Goal: Task Accomplishment & Management: Manage account settings

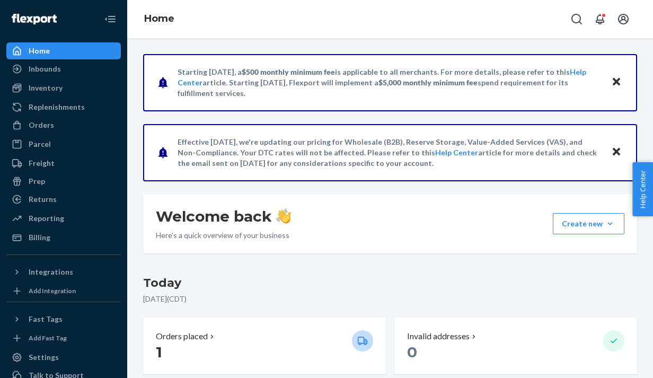
scroll to position [55, 0]
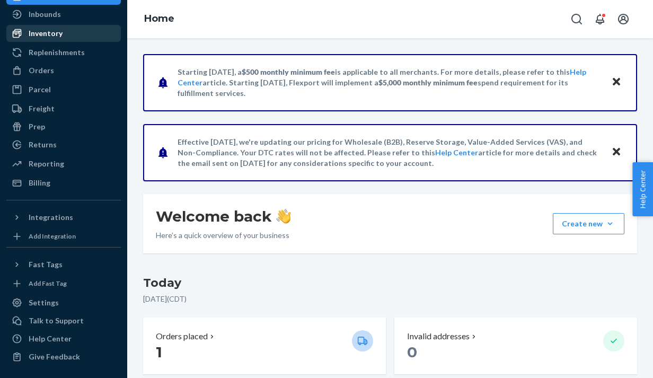
click at [60, 40] on div "Inventory" at bounding box center [63, 33] width 112 height 15
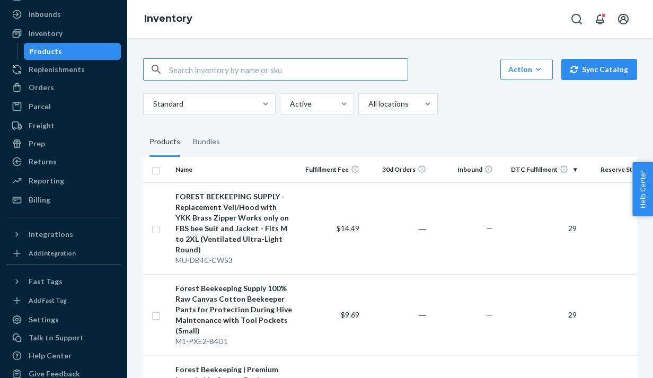
paste input "GT-M4D7-4A3H"
type input "GT-M4D7-4A3H"
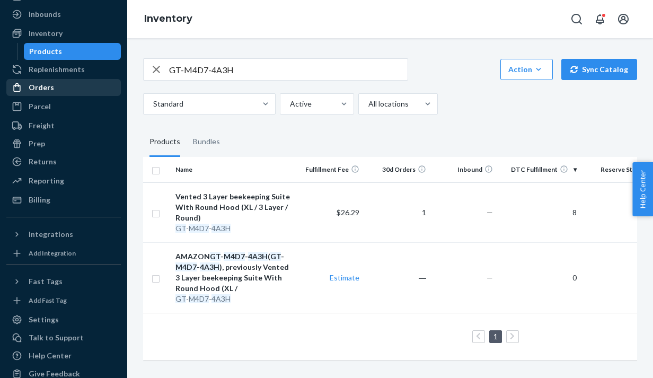
click at [56, 85] on div "Orders" at bounding box center [63, 87] width 112 height 15
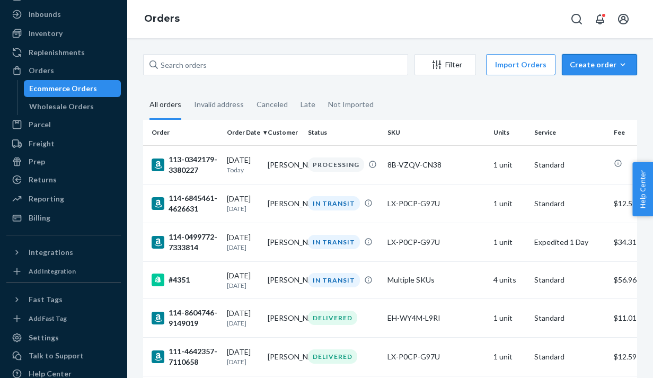
click at [593, 69] on div "Create order" at bounding box center [598, 64] width 59 height 11
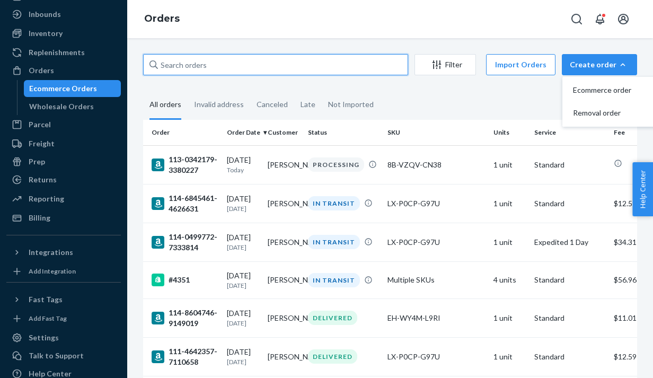
click at [208, 65] on input "text" at bounding box center [275, 64] width 265 height 21
paste input "112-9272856-2652218"
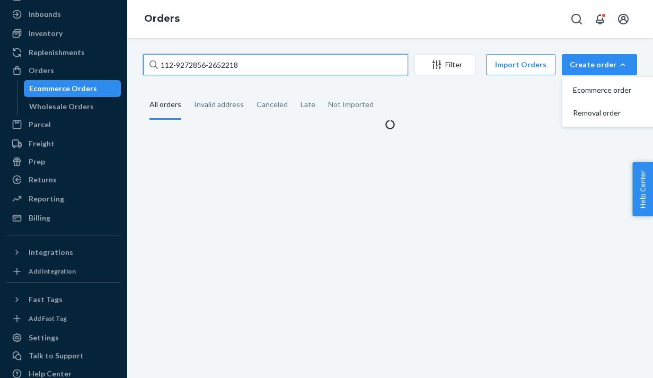
type input "112-9272856-2652218"
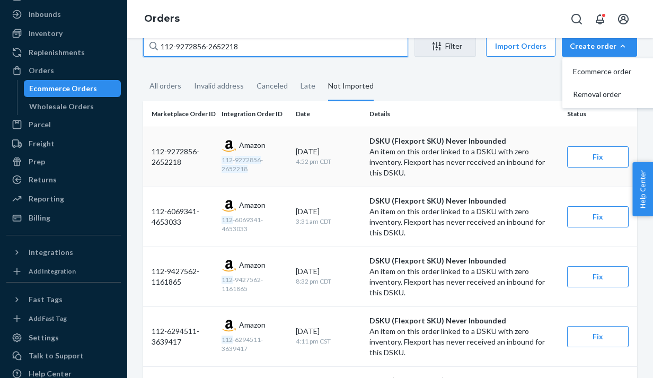
scroll to position [17, 0]
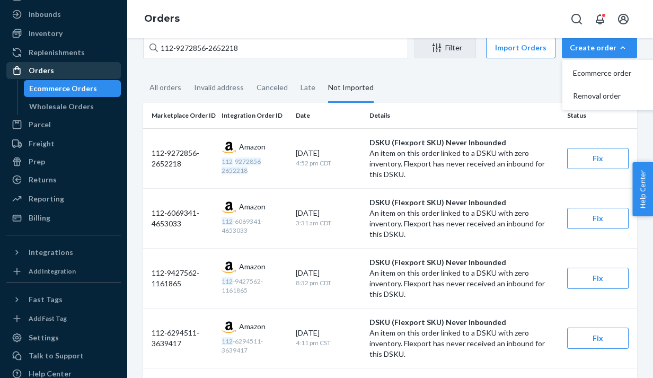
click at [52, 67] on div "Orders" at bounding box center [63, 70] width 112 height 15
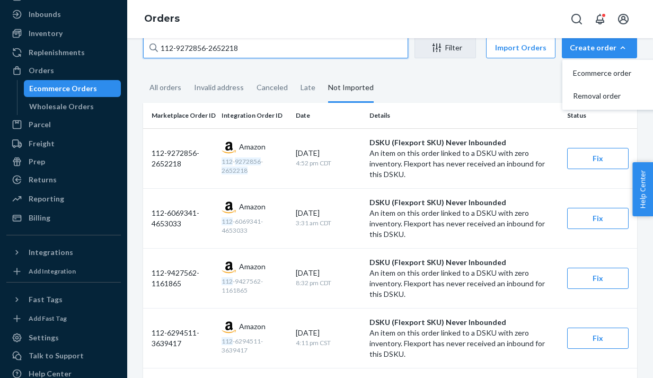
scroll to position [0, 0]
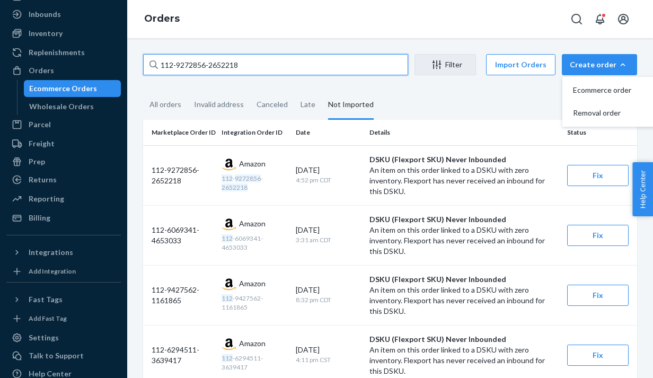
drag, startPoint x: 261, startPoint y: 55, endPoint x: 143, endPoint y: 37, distance: 119.4
click at [143, 37] on div "Orders 112-9272856-2652218 Filter Import Orders Create order Ecommerce order Re…" at bounding box center [389, 189] width 525 height 378
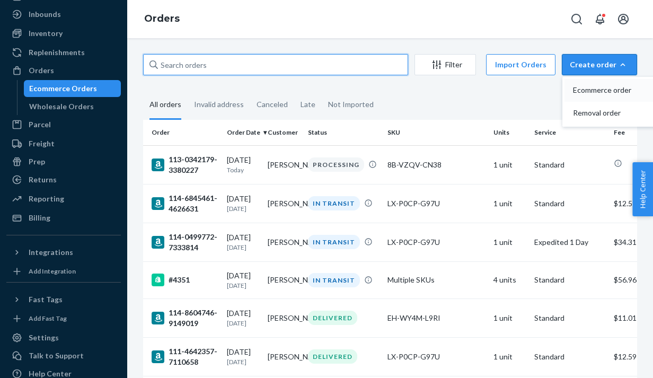
click at [615, 94] on span "Ecommerce order" at bounding box center [606, 89] width 66 height 7
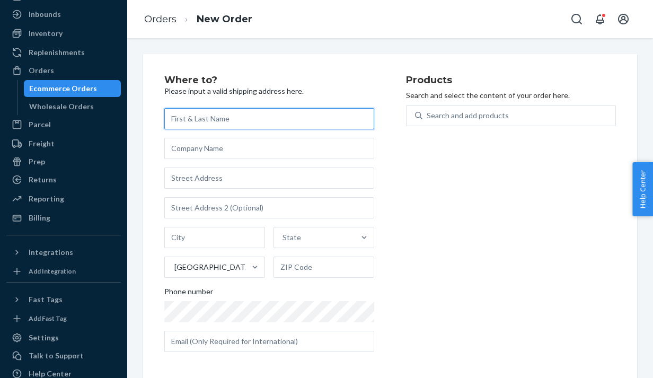
paste input "[STREET_ADDRESS]"
type input "[STREET_ADDRESS]"
drag, startPoint x: 219, startPoint y: 122, endPoint x: 129, endPoint y: 114, distance: 90.4
click at [129, 114] on div "Where to? Please input a valid shipping address here. [STREET_ADDRESS] Phone nu…" at bounding box center [389, 208] width 525 height 340
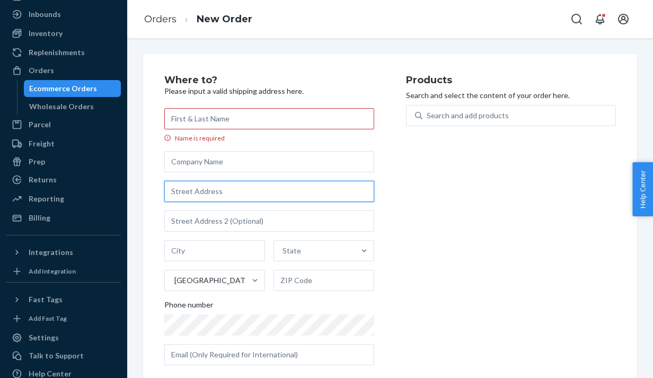
click at [194, 193] on input "text" at bounding box center [269, 191] width 210 height 21
paste input "[STREET_ADDRESS]"
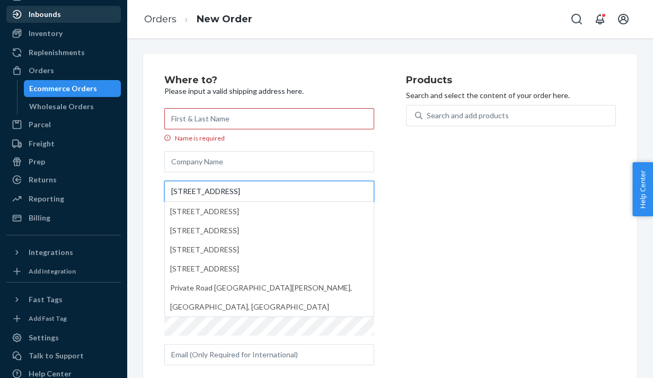
type input "[STREET_ADDRESS]"
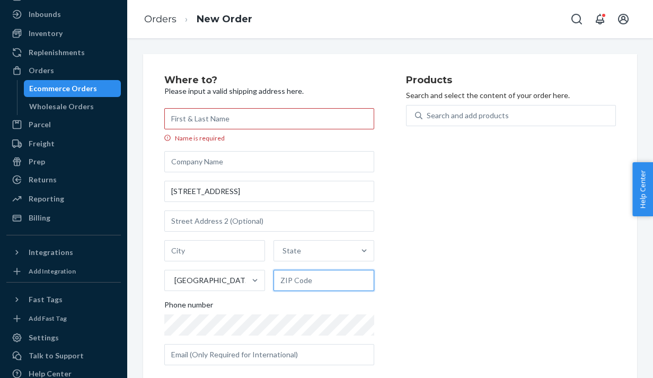
click at [307, 277] on input "text" at bounding box center [323, 280] width 101 height 21
paste input "77493-2100"
type input "77493-2100"
click at [315, 253] on div "State" at bounding box center [314, 250] width 81 height 21
click at [283, 253] on input "State" at bounding box center [282, 250] width 1 height 11
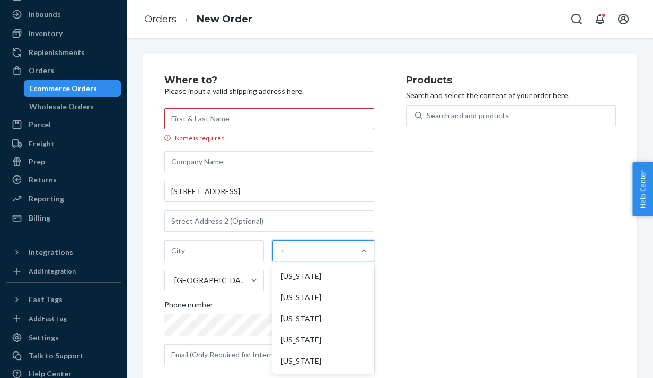
type input "tex"
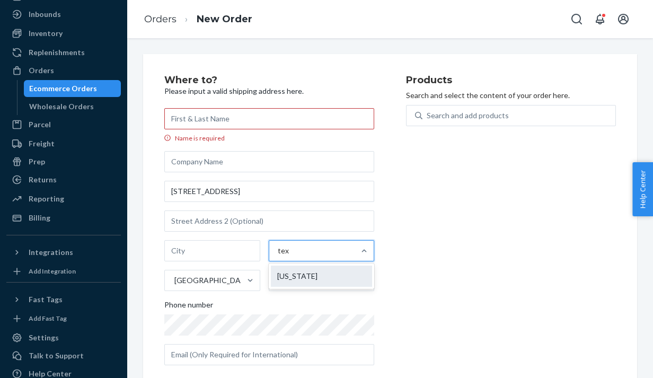
click at [323, 272] on div "[US_STATE]" at bounding box center [322, 275] width 102 height 21
click at [289, 256] on input "tex" at bounding box center [283, 250] width 11 height 11
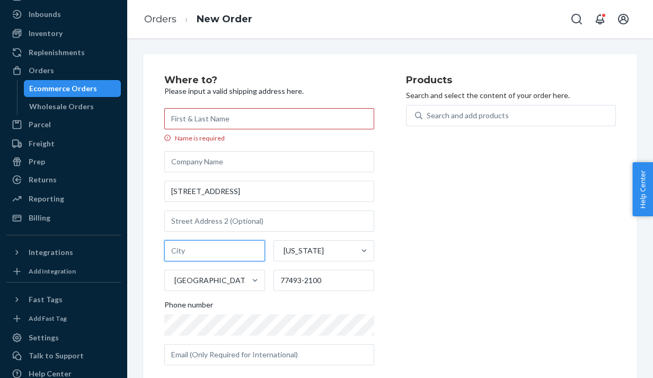
click at [179, 253] on input "text" at bounding box center [214, 250] width 101 height 21
type input "Katy"
click at [479, 234] on div "Products Search and select the content of your order here. Search and add produ…" at bounding box center [511, 224] width 210 height 298
click at [212, 125] on input "Name is required" at bounding box center [269, 118] width 210 height 21
paste input "[PERSON_NAME]"
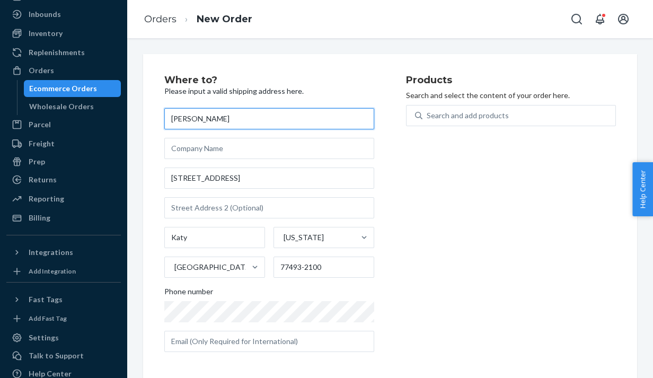
type input "[PERSON_NAME]"
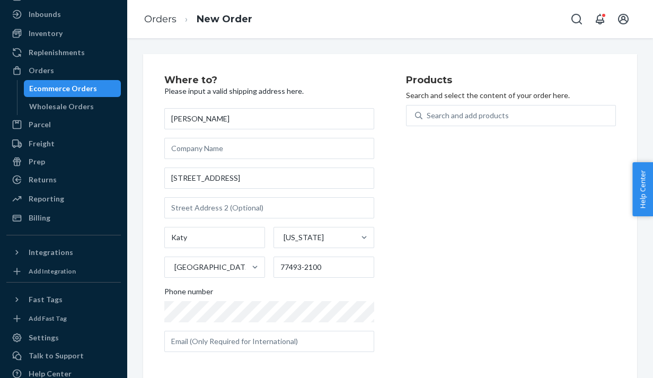
click at [522, 219] on div "Products Search and select the content of your order here. Search and add produ…" at bounding box center [511, 217] width 210 height 285
click at [144, 315] on div "Where to? Please input a valid shipping address here. [PERSON_NAME] [STREET_ADD…" at bounding box center [390, 224] width 494 height 341
click at [142, 309] on div "Where to? Please input a valid shipping address here. [PERSON_NAME] [STREET_ADD…" at bounding box center [390, 224] width 510 height 341
click at [422, 321] on div "Products Search and select the content of your order here. Search and add produ…" at bounding box center [511, 217] width 210 height 285
click at [473, 113] on div "Search and add products" at bounding box center [467, 115] width 82 height 11
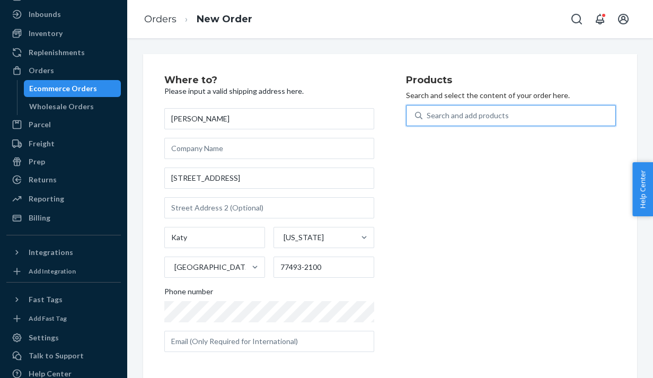
click at [427, 113] on input "0 results available. Use Up and Down to choose options, press Enter to select t…" at bounding box center [426, 115] width 1 height 11
paste input "GT-M4D7-4A3H"
type input "GT-M4D7-4A3H"
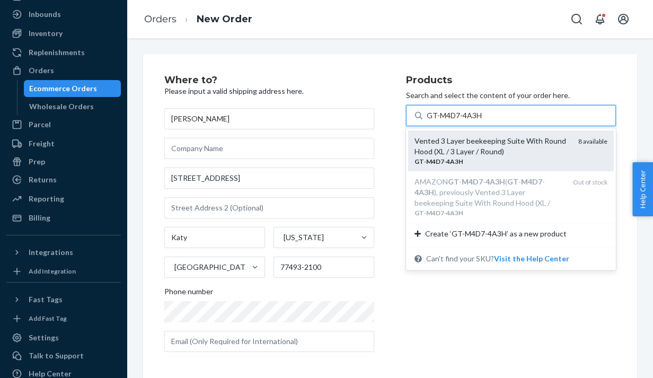
click at [504, 153] on div "Vented 3 Layer beekeeping Suite With Round Hood (XL / 3 Layer / Round)" at bounding box center [491, 146] width 155 height 21
click at [482, 121] on input "GT-M4D7-4A3H" at bounding box center [454, 115] width 56 height 11
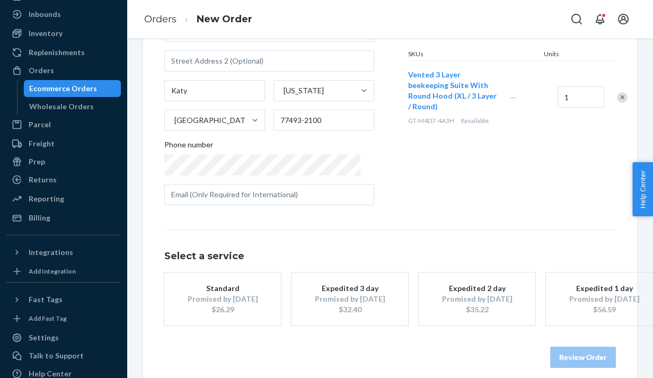
scroll to position [148, 0]
click at [511, 307] on div "$35.22" at bounding box center [476, 308] width 85 height 11
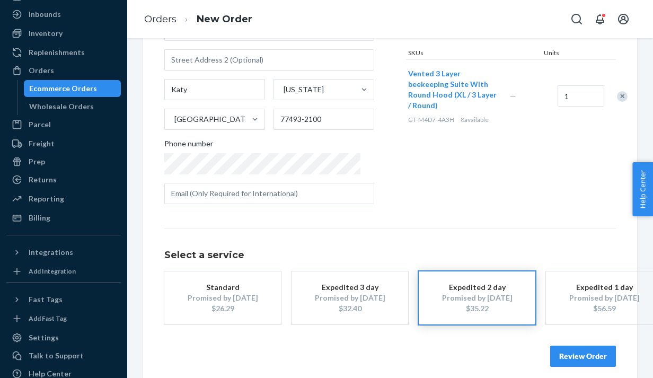
click at [601, 300] on div "Promised by [DATE]" at bounding box center [604, 297] width 85 height 11
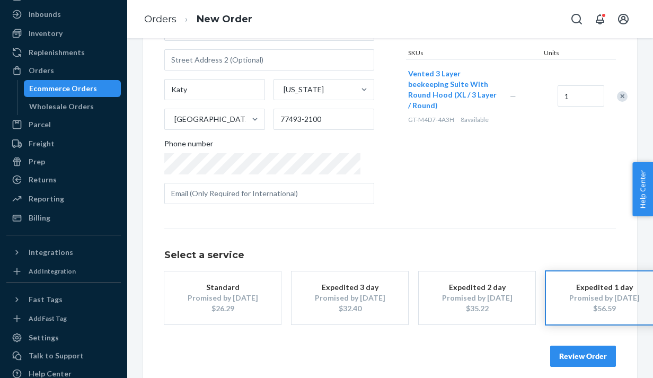
click at [583, 350] on button "Review Order" at bounding box center [583, 355] width 66 height 21
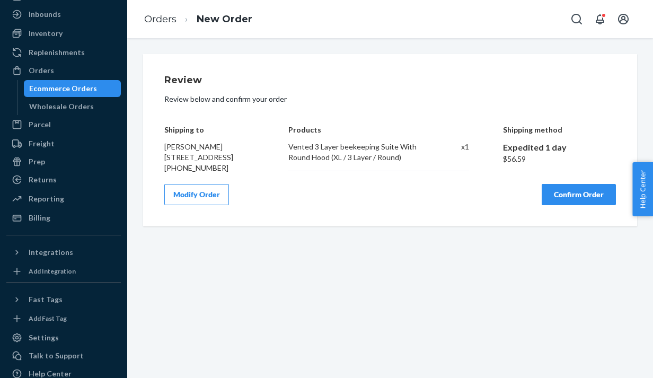
scroll to position [0, 0]
click at [586, 205] on button "Confirm Order" at bounding box center [578, 194] width 74 height 21
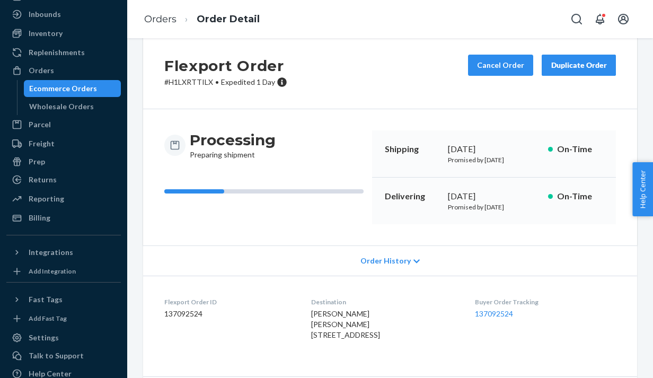
scroll to position [19, 0]
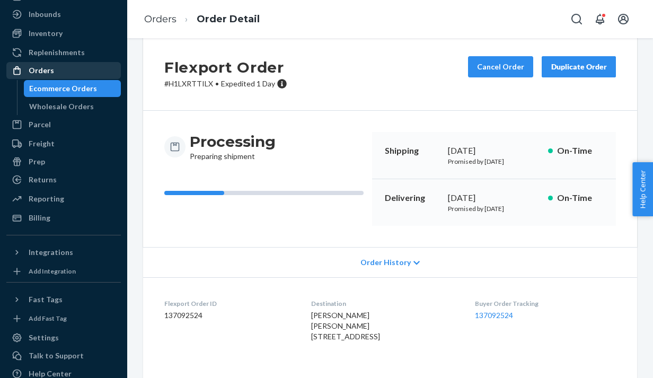
click at [45, 68] on div "Orders" at bounding box center [41, 70] width 25 height 11
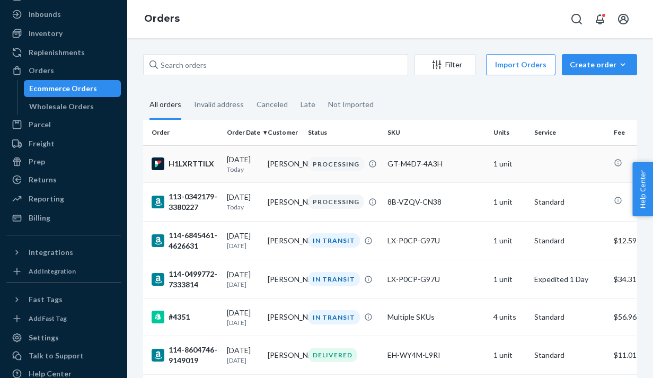
click at [212, 165] on div "H1LXRTTILX" at bounding box center [185, 163] width 67 height 13
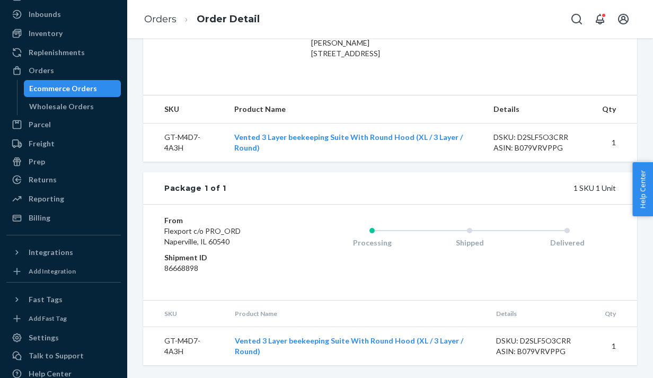
scroll to position [341, 0]
click at [69, 75] on div "Orders" at bounding box center [63, 70] width 112 height 15
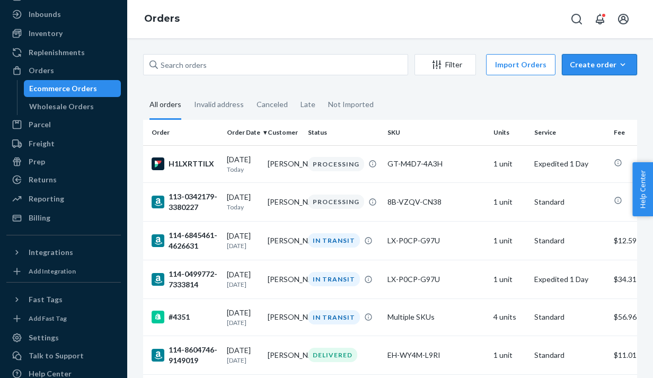
click at [613, 62] on div "Create order" at bounding box center [598, 64] width 59 height 11
click at [596, 90] on span "Ecommerce order" at bounding box center [606, 89] width 66 height 7
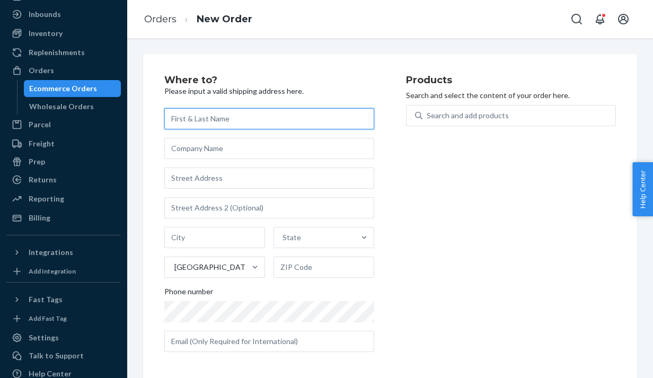
paste input "[PERSON_NAME]"
type input "[PERSON_NAME]"
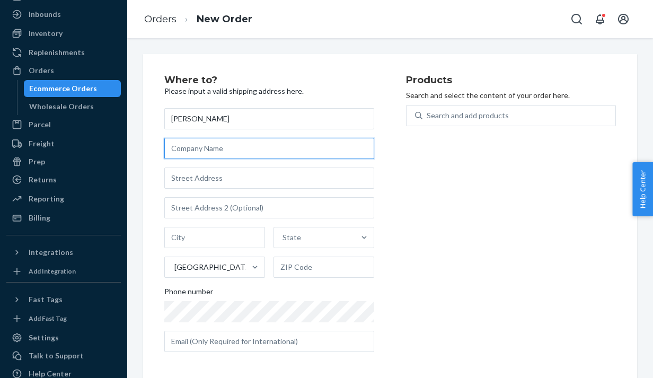
click at [193, 149] on input "text" at bounding box center [269, 148] width 210 height 21
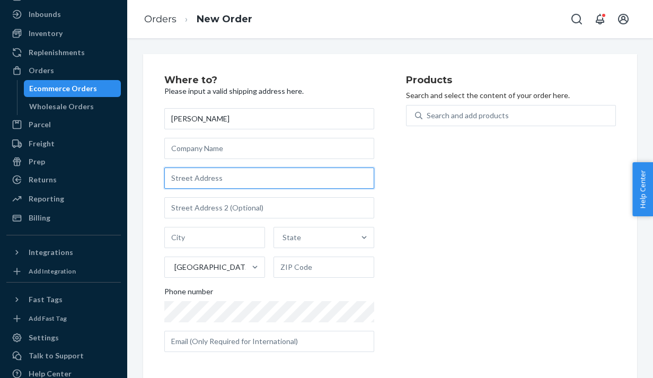
click at [190, 172] on input "text" at bounding box center [269, 177] width 210 height 21
paste input "258 [PERSON_NAME]"
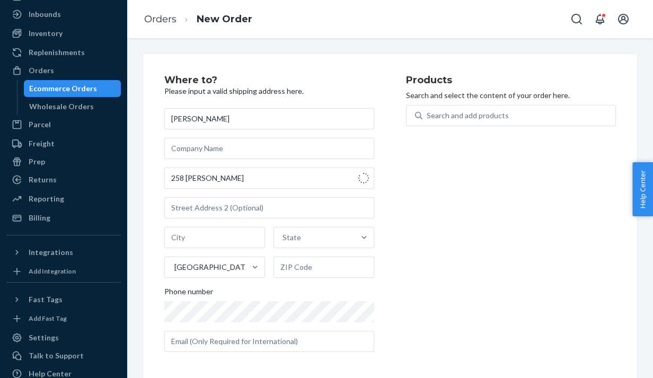
type input "258 [PERSON_NAME]"
type input "[PERSON_NAME]"
type input "83638"
click at [447, 292] on div "Products Search and select the content of your order here. Search and add produ…" at bounding box center [511, 217] width 210 height 285
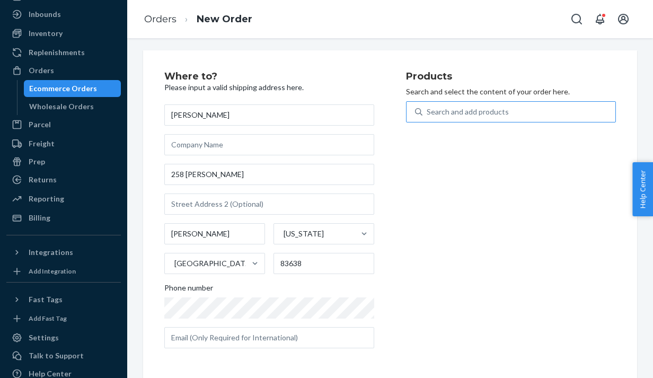
click at [496, 109] on div "Search and add products" at bounding box center [467, 111] width 82 height 11
click at [427, 109] on input "Search and add products" at bounding box center [426, 111] width 1 height 11
paste input "GT-M4D7-4A3H"
type input "GT-M4D7-4A3H"
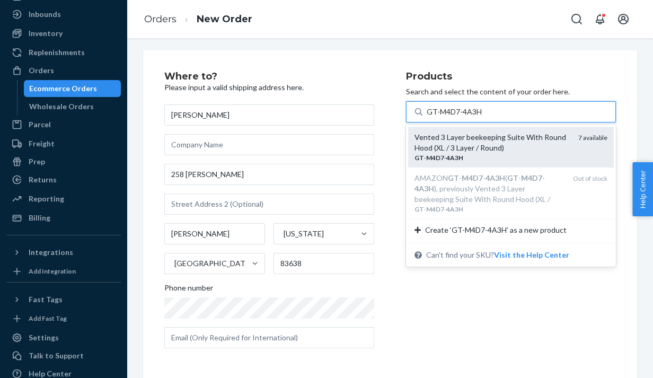
click at [480, 137] on div "Vented 3 Layer beekeeping Suite With Round Hood (XL / 3 Layer / Round)" at bounding box center [491, 142] width 155 height 21
click at [480, 117] on input "GT-M4D7-4A3H" at bounding box center [454, 111] width 56 height 11
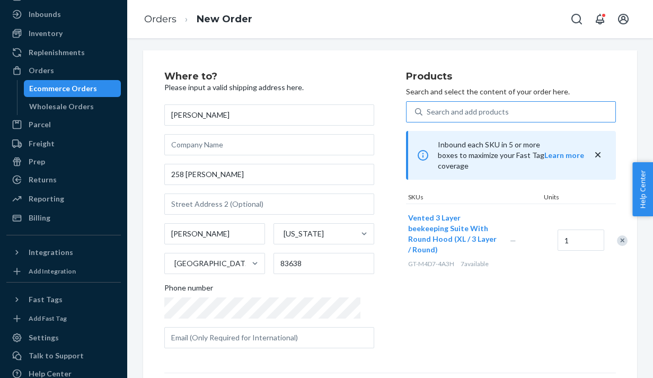
click at [508, 279] on div "Products Search and select the content of your order here. Search and add produ…" at bounding box center [511, 214] width 210 height 285
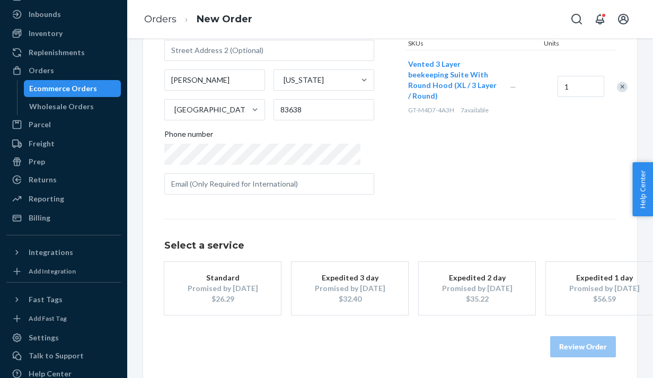
click at [478, 286] on div "Promised by [DATE]" at bounding box center [476, 288] width 85 height 11
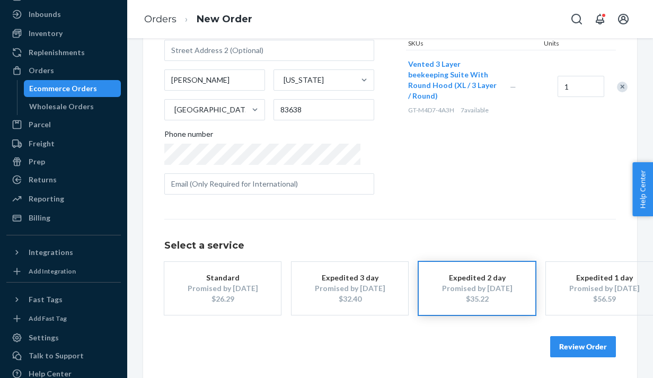
click at [597, 348] on button "Review Order" at bounding box center [583, 346] width 66 height 21
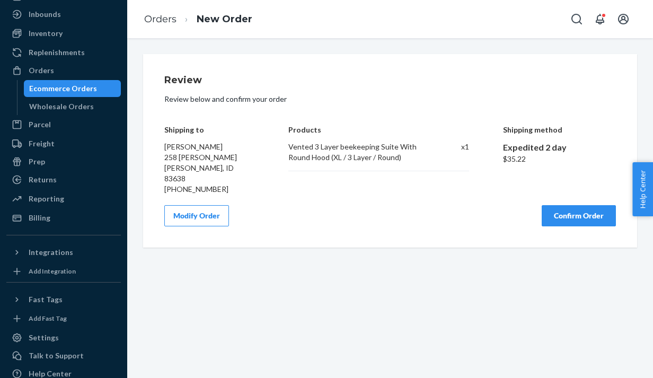
click at [578, 206] on button "Confirm Order" at bounding box center [578, 215] width 74 height 21
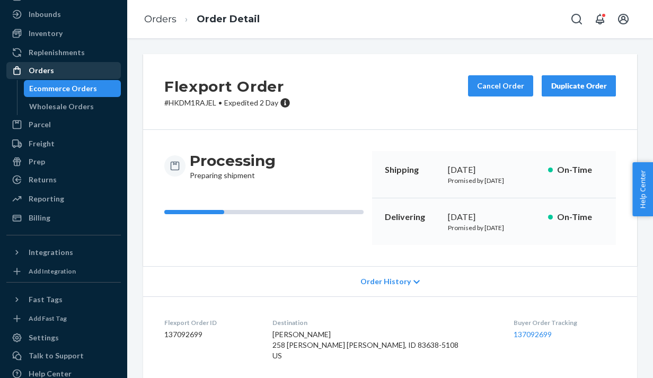
click at [62, 71] on div "Orders" at bounding box center [63, 70] width 112 height 15
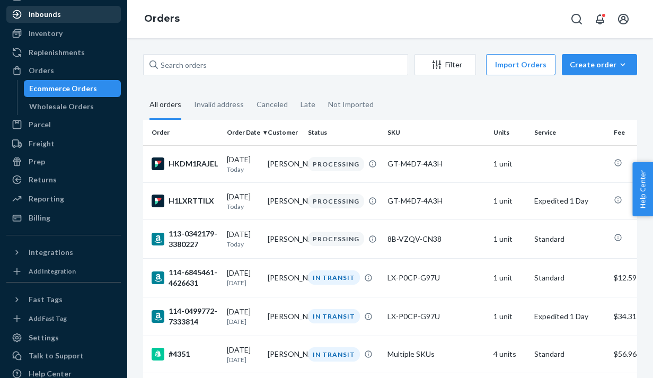
click at [49, 11] on div "Inbounds" at bounding box center [45, 14] width 32 height 11
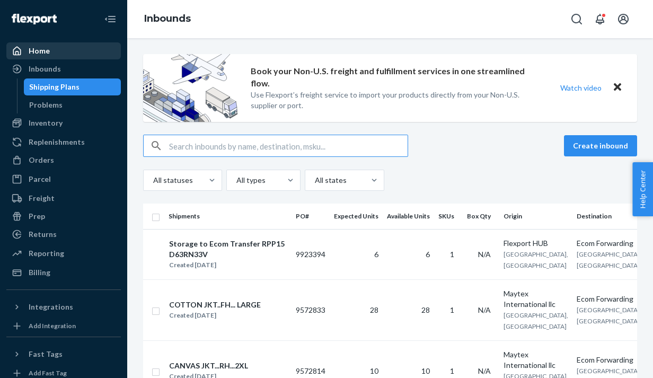
click at [42, 50] on div "Home" at bounding box center [39, 51] width 21 height 11
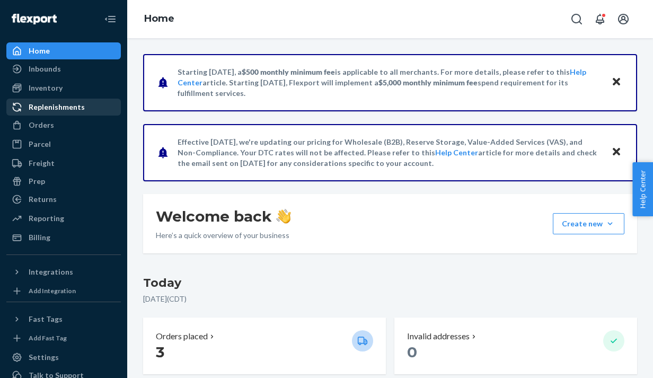
click at [62, 108] on div "Replenishments" at bounding box center [57, 107] width 56 height 11
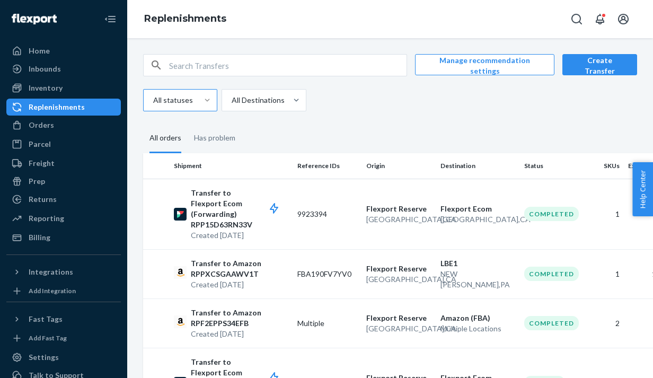
click at [281, 144] on fieldset "All orders Has problem" at bounding box center [390, 138] width 494 height 29
click at [285, 96] on div "All Destinations" at bounding box center [254, 100] width 65 height 21
click at [231, 96] on input "All Destinations" at bounding box center [230, 100] width 1 height 11
click at [369, 112] on div "Manage recommendation settings Create Transfer All statuses All Destinations Al…" at bounding box center [390, 330] width 510 height 552
click at [81, 82] on div "Inventory" at bounding box center [63, 88] width 112 height 15
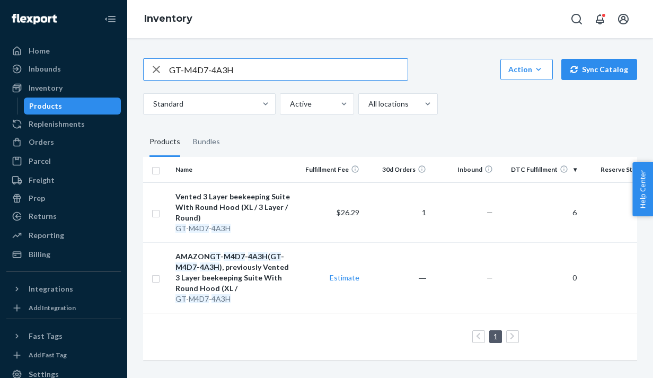
click at [150, 66] on icon "button" at bounding box center [156, 69] width 13 height 21
click at [296, 127] on fieldset "Products Bundles" at bounding box center [390, 142] width 494 height 30
click at [293, 67] on input "text" at bounding box center [288, 69] width 238 height 21
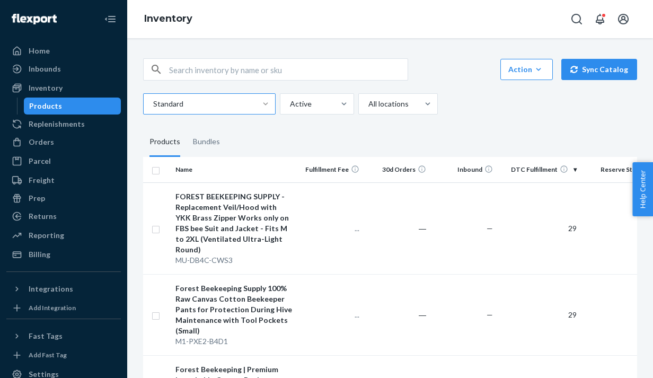
click at [259, 105] on div at bounding box center [265, 104] width 19 height 11
click at [153, 105] on input "Standard" at bounding box center [152, 104] width 1 height 11
click at [343, 142] on fieldset "Products Bundles" at bounding box center [390, 142] width 494 height 30
click at [415, 104] on div at bounding box center [396, 103] width 59 height 13
click at [368, 104] on input "All locations" at bounding box center [367, 104] width 1 height 11
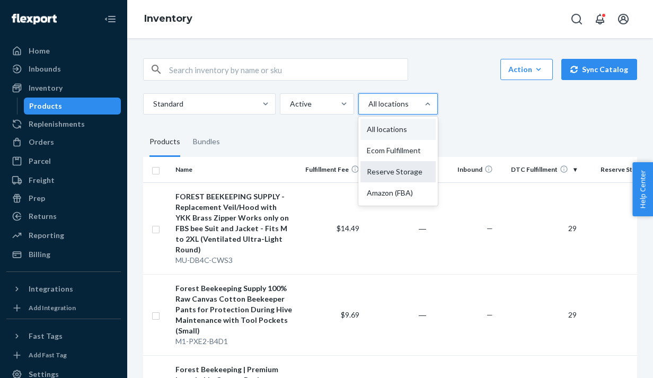
click at [414, 175] on div "Reserve Storage" at bounding box center [397, 171] width 75 height 21
click at [368, 109] on input "option Reserve Storage focused, 3 of 4. 4 results available. Use Up and Down to…" at bounding box center [367, 104] width 1 height 11
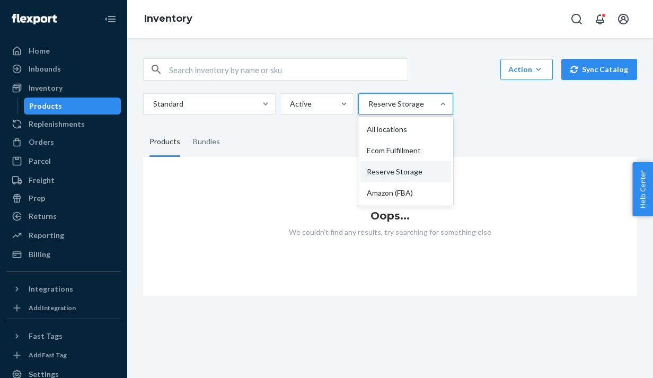
click at [433, 94] on div at bounding box center [442, 104] width 19 height 20
click at [368, 99] on input "option Reserve Storage, selected. option Reserve Storage focused, 3 of 4. 4 res…" at bounding box center [367, 104] width 1 height 11
click at [393, 191] on div "Amazon (FBA)" at bounding box center [405, 192] width 91 height 21
click at [368, 109] on input "option Reserve Storage, selected. option Amazon (FBA) focused, 4 of 4. 4 result…" at bounding box center [367, 104] width 1 height 11
click at [424, 105] on div at bounding box center [433, 104] width 19 height 11
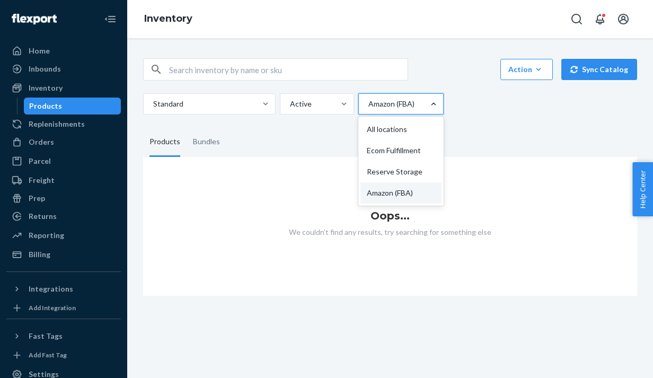
click at [368, 105] on input "option Amazon (FBA), selected. option Amazon (FBA) focused, 4 of 4. 4 results a…" at bounding box center [367, 104] width 1 height 11
click at [402, 174] on div "Reserve Storage" at bounding box center [400, 171] width 81 height 21
click at [368, 109] on input "option Amazon (FBA), selected. option Reserve Storage focused, 3 of 4. 4 result…" at bounding box center [367, 104] width 1 height 11
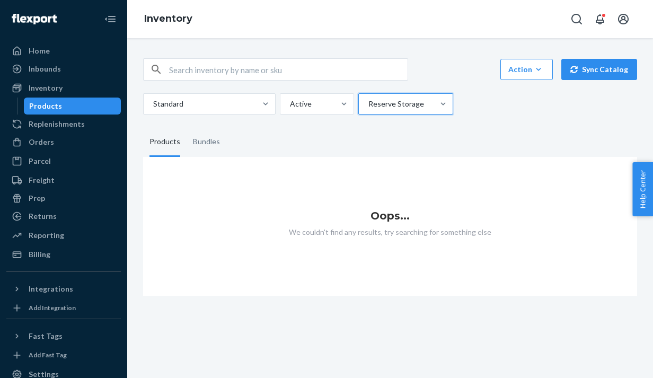
click at [424, 113] on div "Reserve Storage" at bounding box center [396, 103] width 75 height 19
click at [368, 109] on input "option Reserve Storage, selected. 0 results available. Select is focused ,type …" at bounding box center [367, 104] width 1 height 11
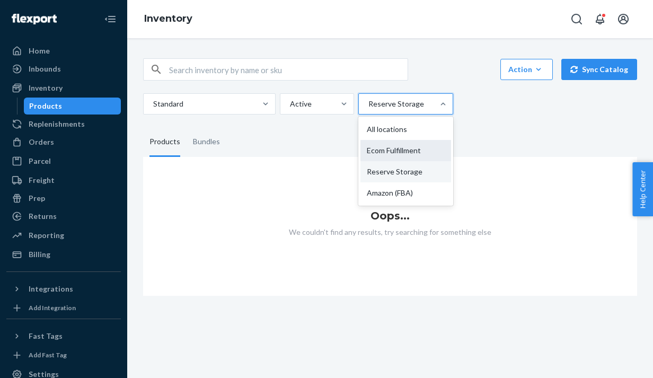
click at [409, 148] on div "Ecom Fulfillment" at bounding box center [405, 150] width 91 height 21
click at [368, 109] on input "option Reserve Storage, selected. option Ecom Fulfillment focused, 2 of 4. 4 re…" at bounding box center [367, 104] width 1 height 11
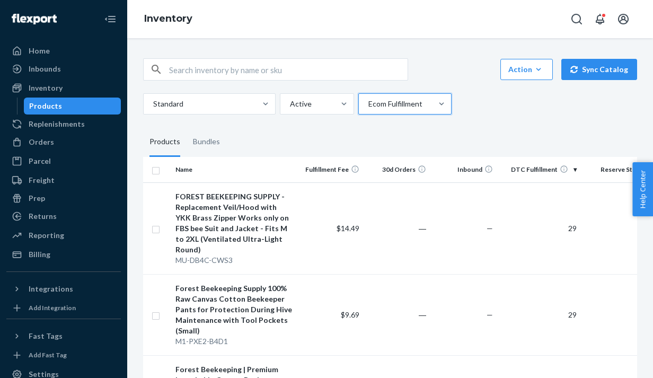
click at [158, 170] on input "checkbox" at bounding box center [156, 169] width 8 height 11
checkbox input "true"
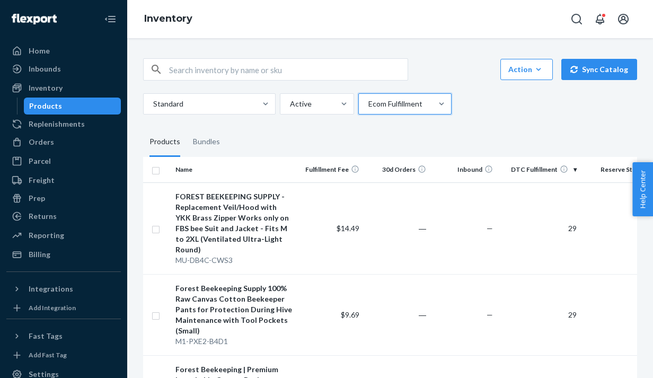
checkbox input "true"
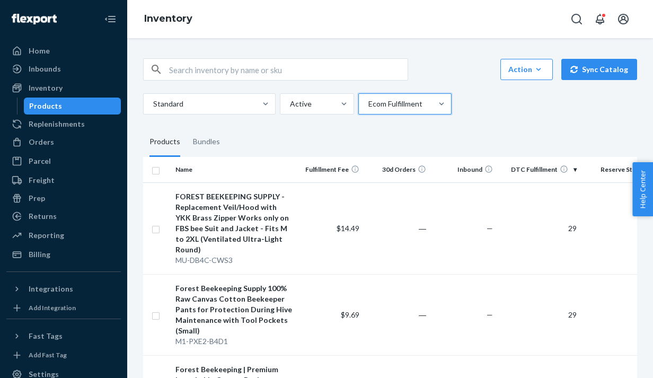
checkbox input "true"
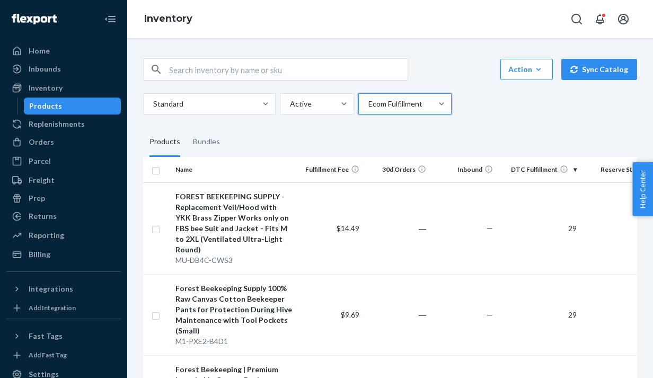
checkbox input "true"
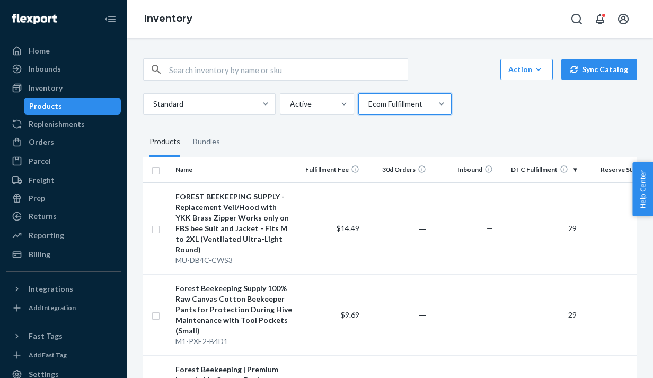
checkbox input "true"
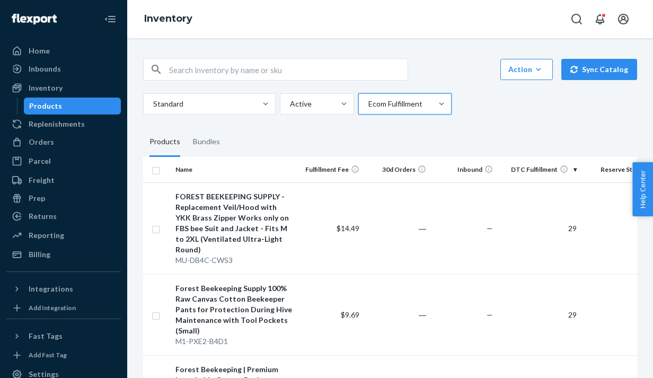
checkbox input "true"
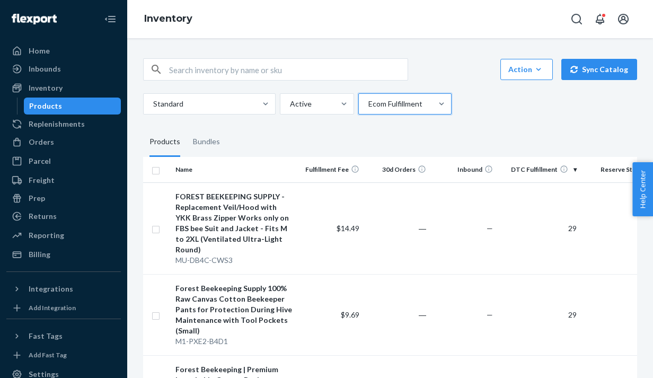
checkbox input "true"
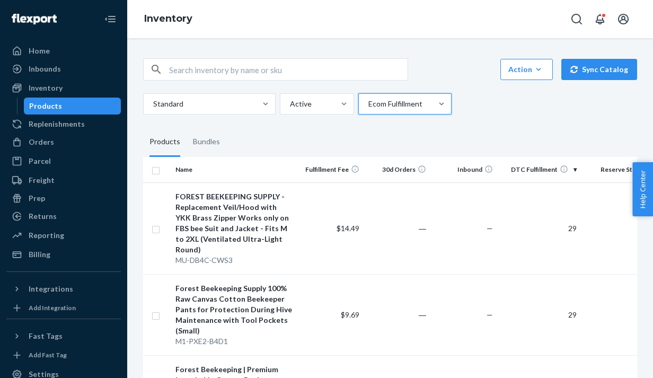
checkbox input "true"
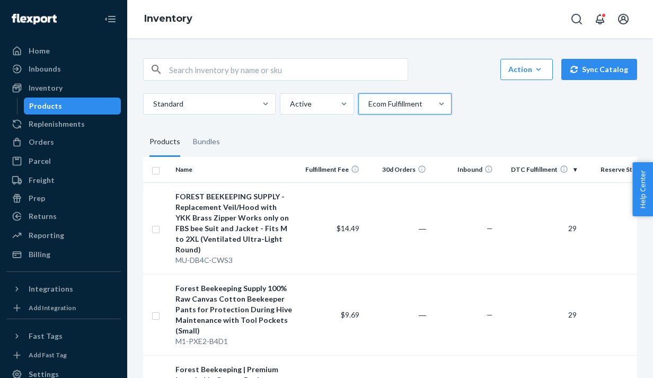
checkbox input "true"
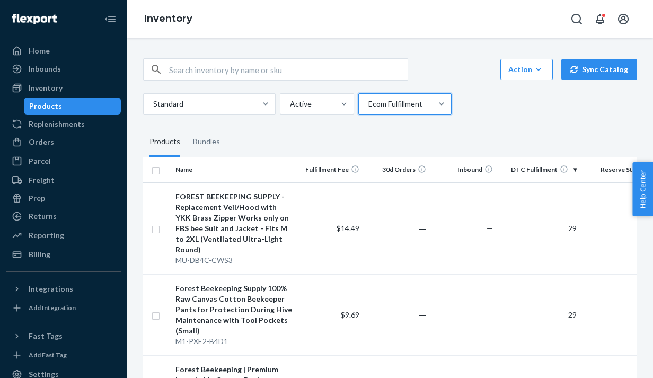
checkbox input "true"
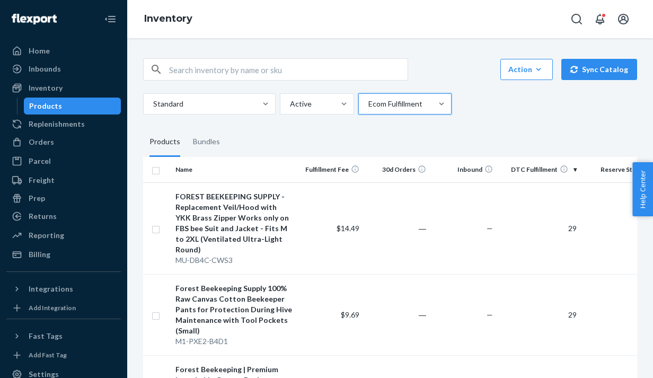
checkbox input "true"
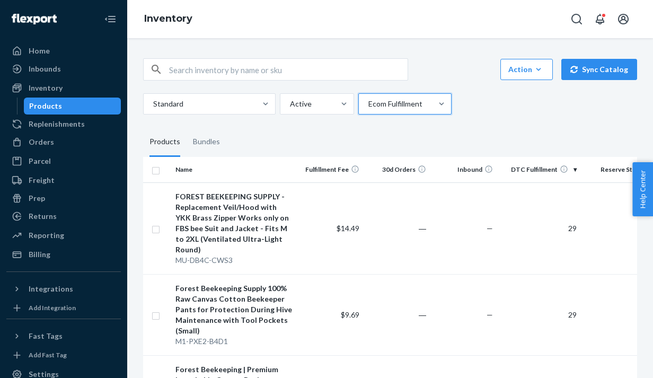
checkbox input "true"
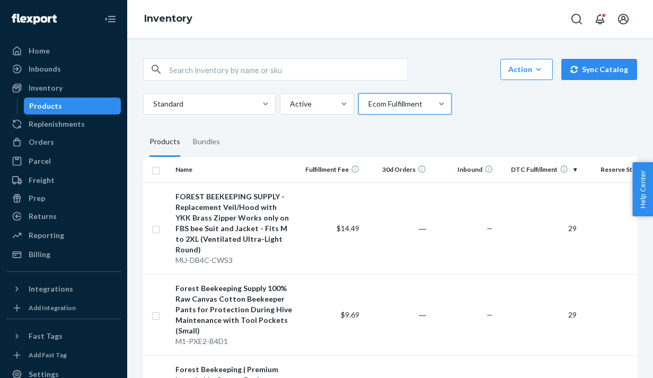
checkbox input "true"
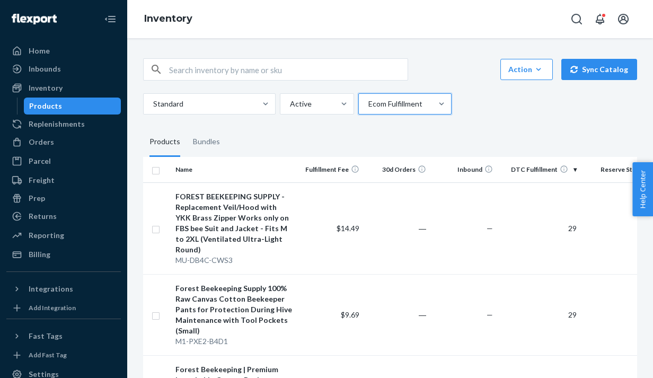
checkbox input "true"
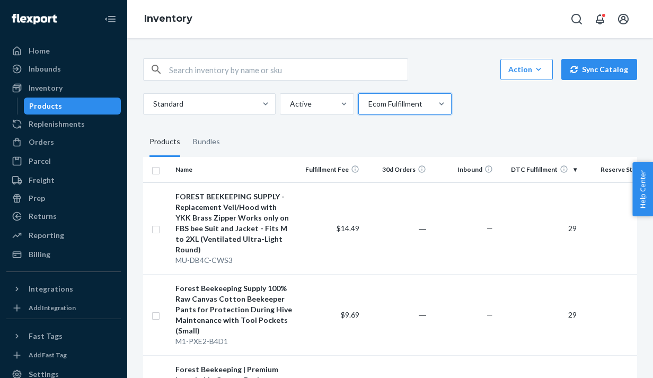
checkbox input "true"
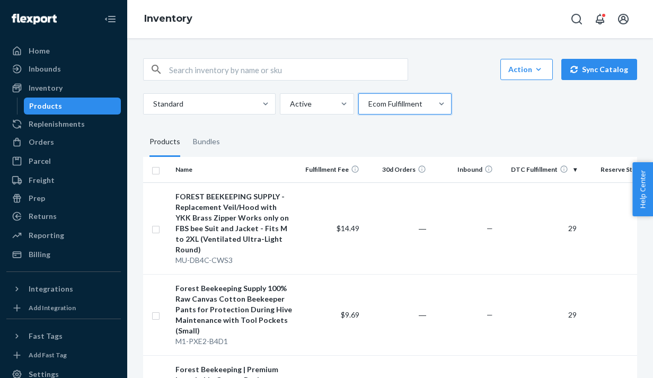
checkbox input "true"
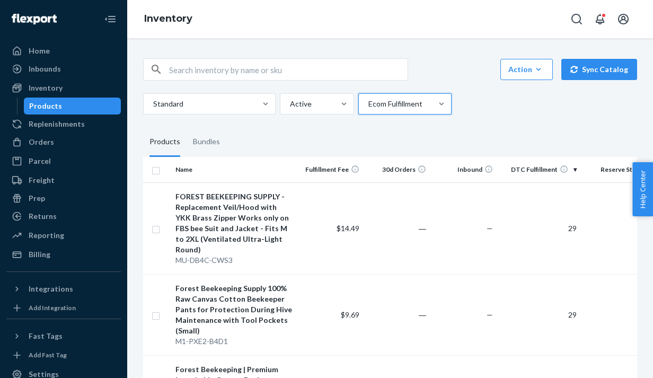
checkbox input "true"
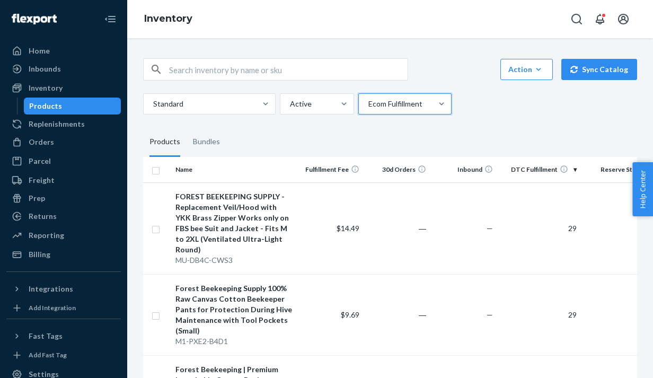
checkbox input "true"
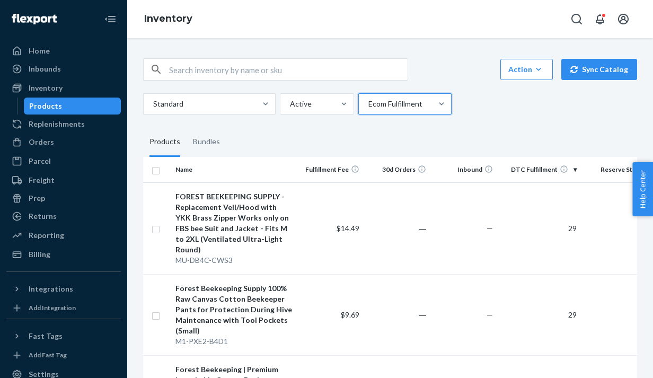
checkbox input "true"
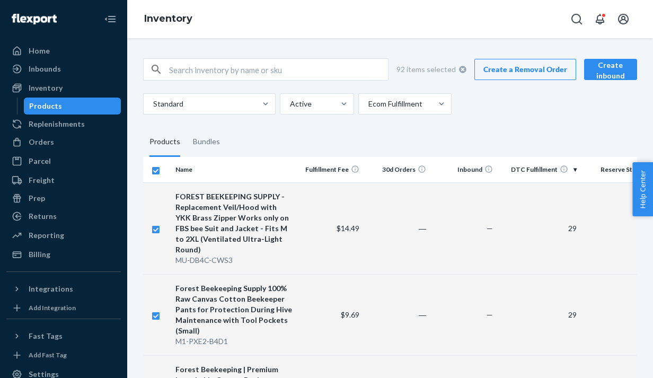
click at [536, 68] on link "Create a Removal Order" at bounding box center [525, 69] width 102 height 21
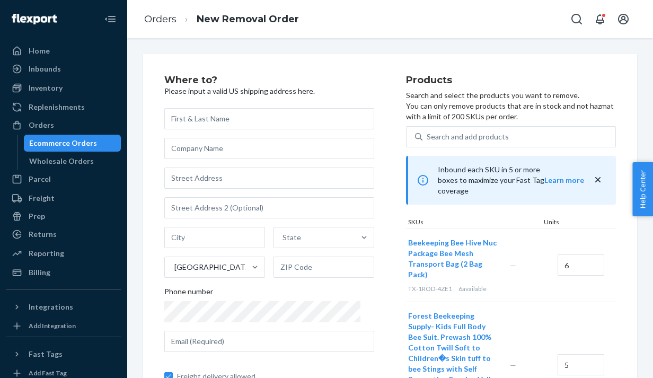
scroll to position [76, 0]
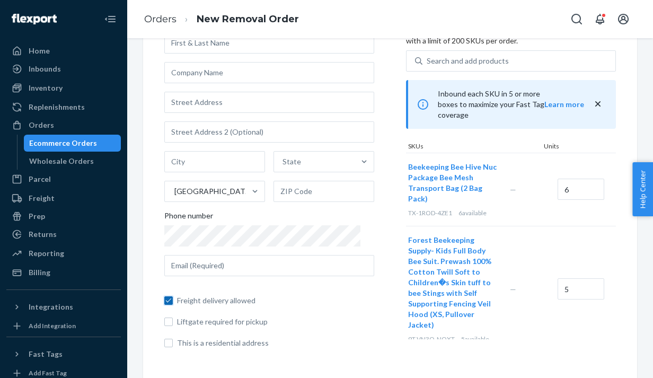
click at [171, 299] on input "Freight delivery allowed" at bounding box center [168, 300] width 8 height 8
click at [171, 301] on input "Freight delivery allowed" at bounding box center [168, 300] width 8 height 8
checkbox input "true"
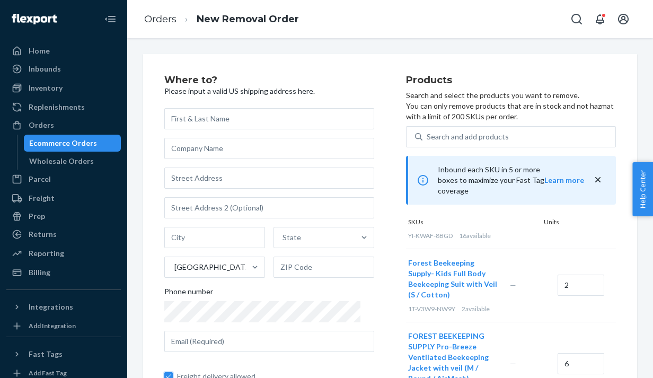
scroll to position [0, 0]
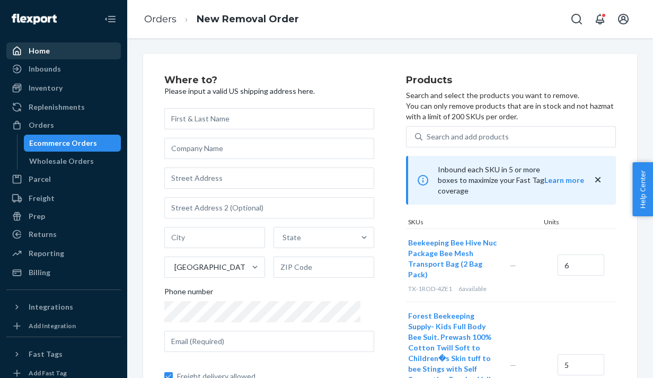
click at [31, 48] on div "Home" at bounding box center [39, 51] width 21 height 11
